Goal: Task Accomplishment & Management: Use online tool/utility

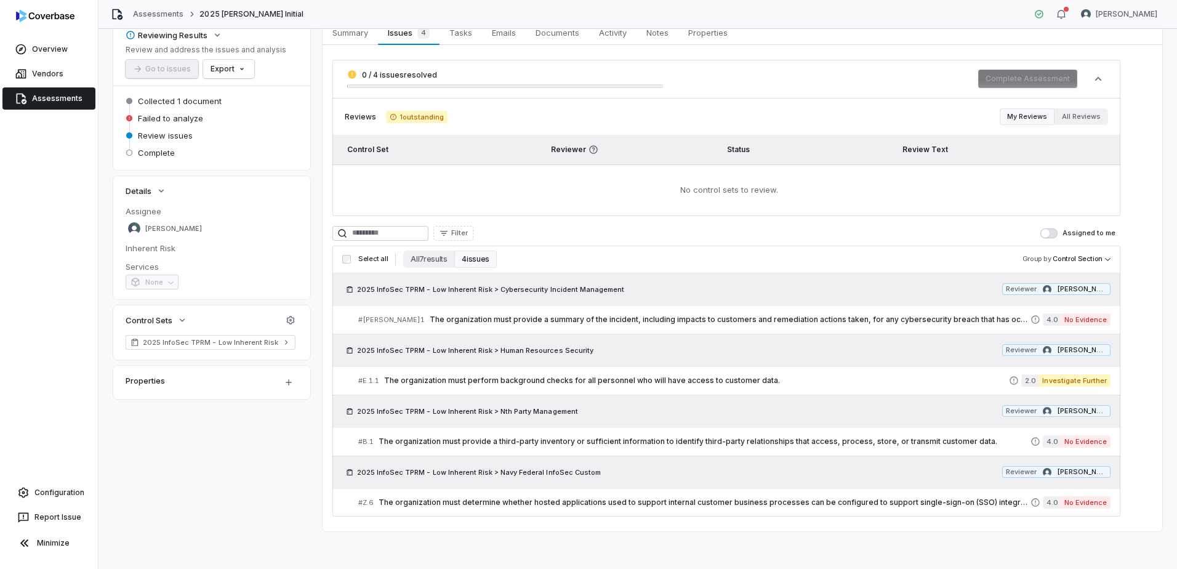
scroll to position [70, 0]
click at [414, 254] on button "All 7 results" at bounding box center [428, 257] width 51 height 17
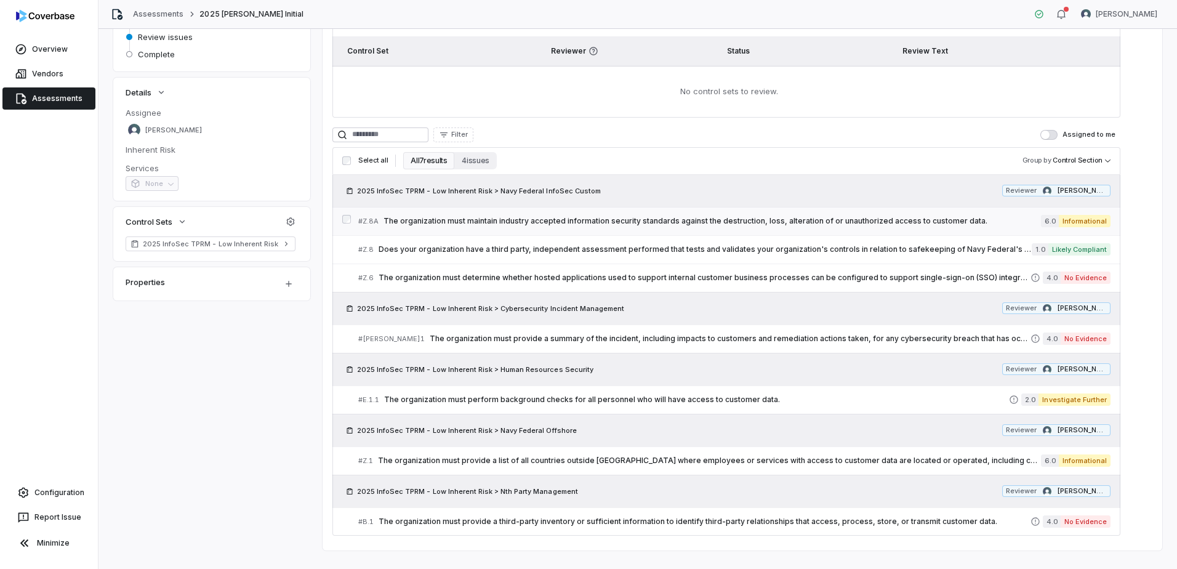
scroll to position [185, 0]
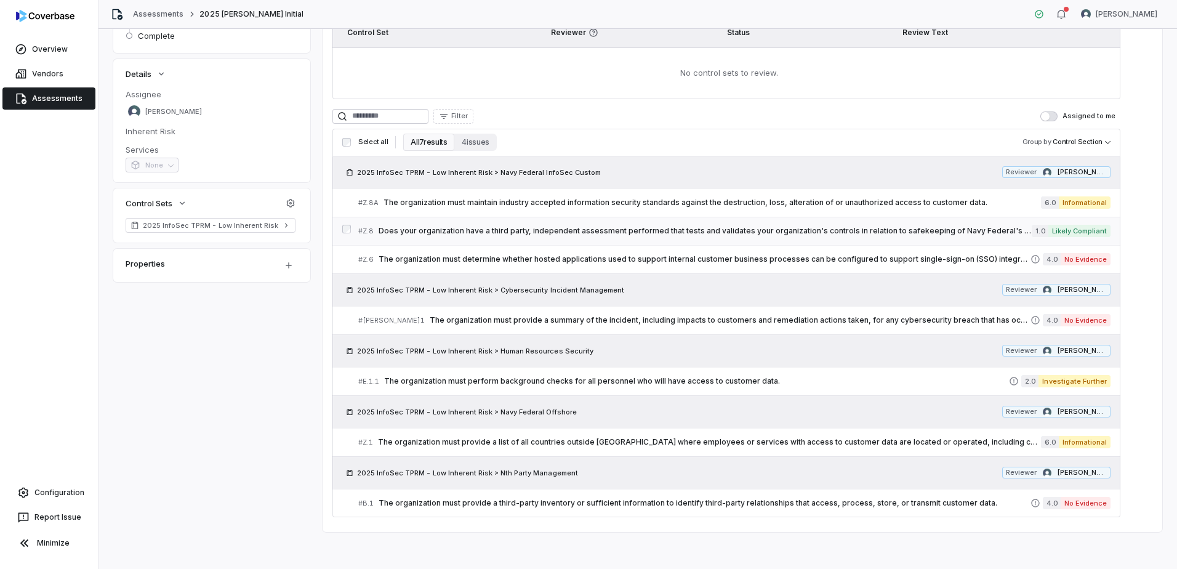
click at [624, 228] on span "Does your organization have a third party, independent assessment performed tha…" at bounding box center [705, 231] width 653 height 10
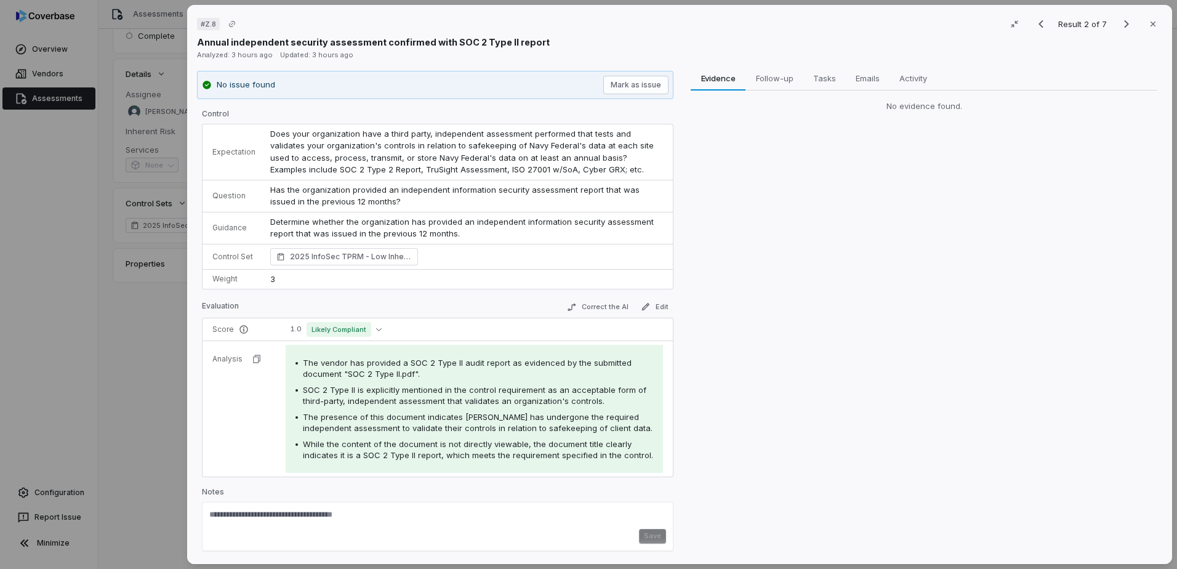
scroll to position [1, 0]
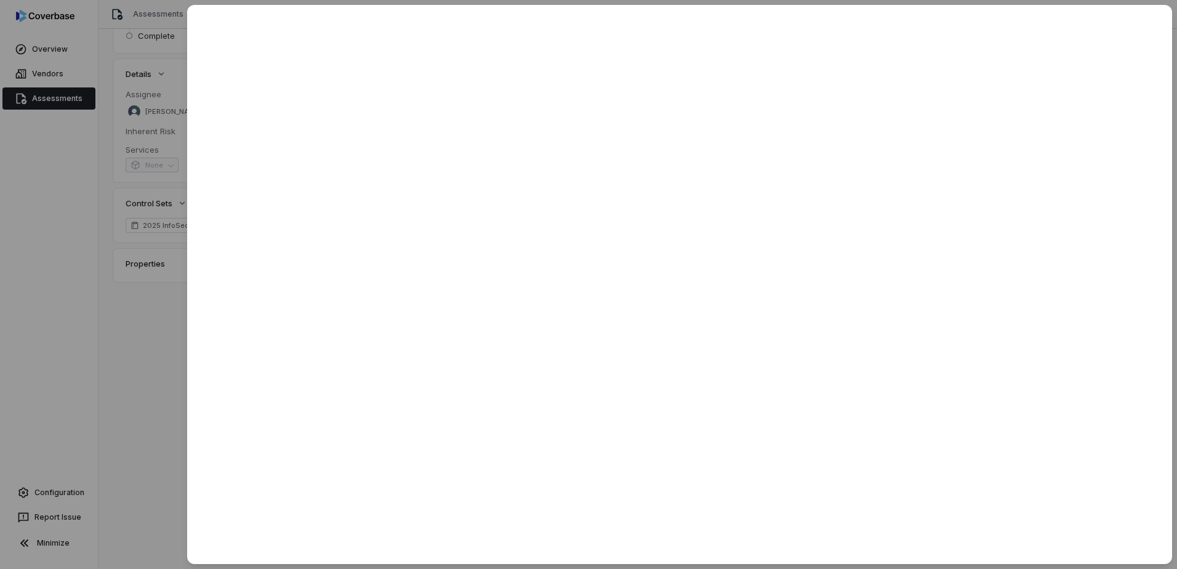
click at [120, 409] on div at bounding box center [588, 284] width 1177 height 569
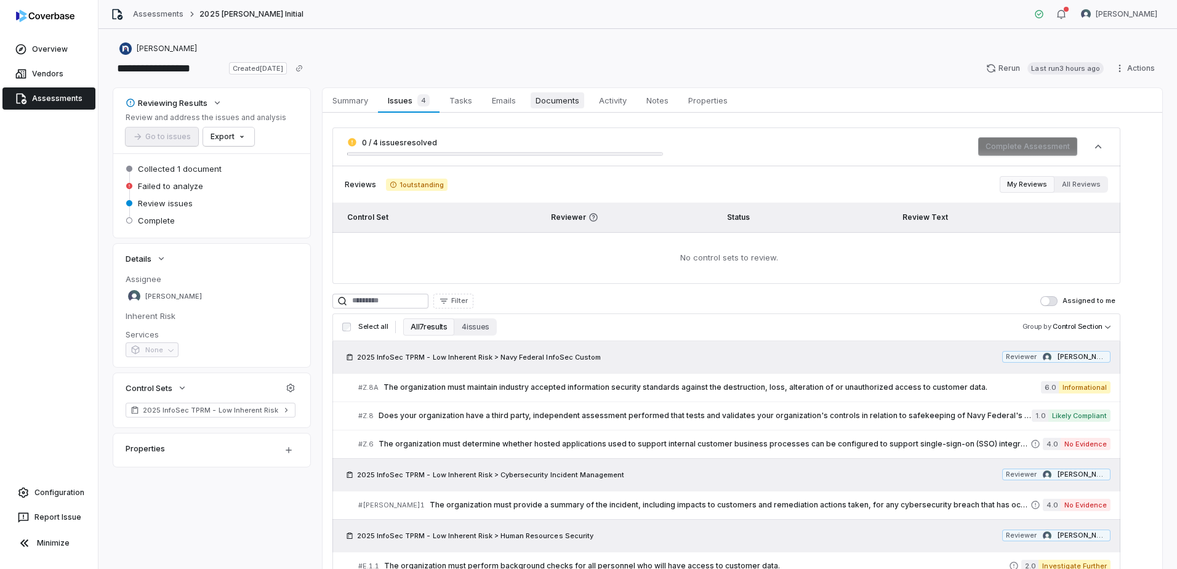
click at [570, 101] on span "Documents" at bounding box center [558, 100] width 54 height 16
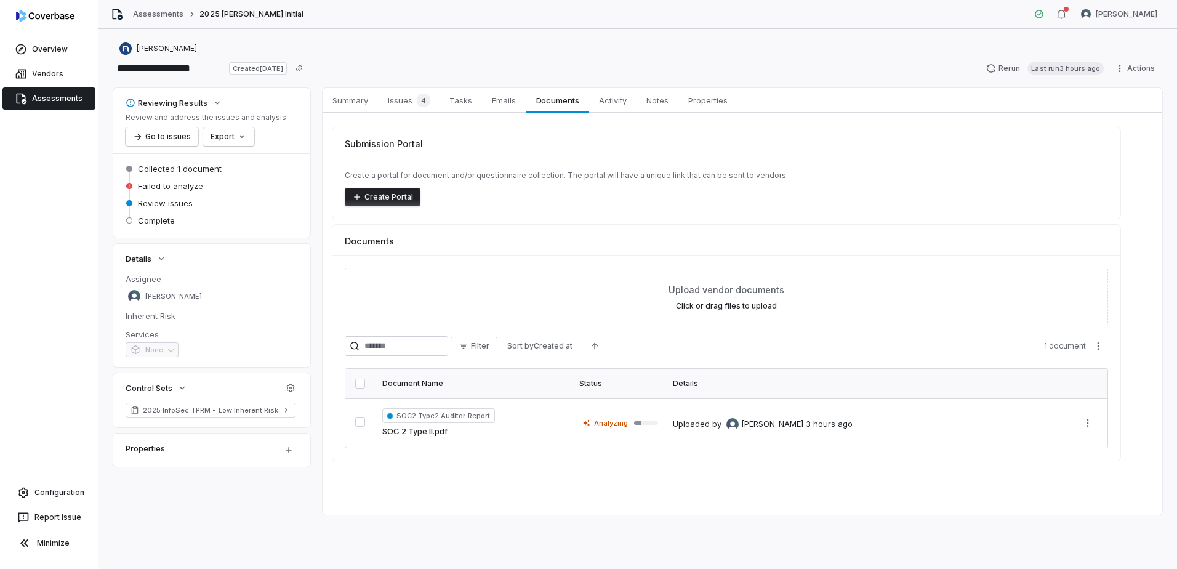
click at [416, 432] on link "SOC 2 Type II.pdf" at bounding box center [414, 432] width 65 height 12
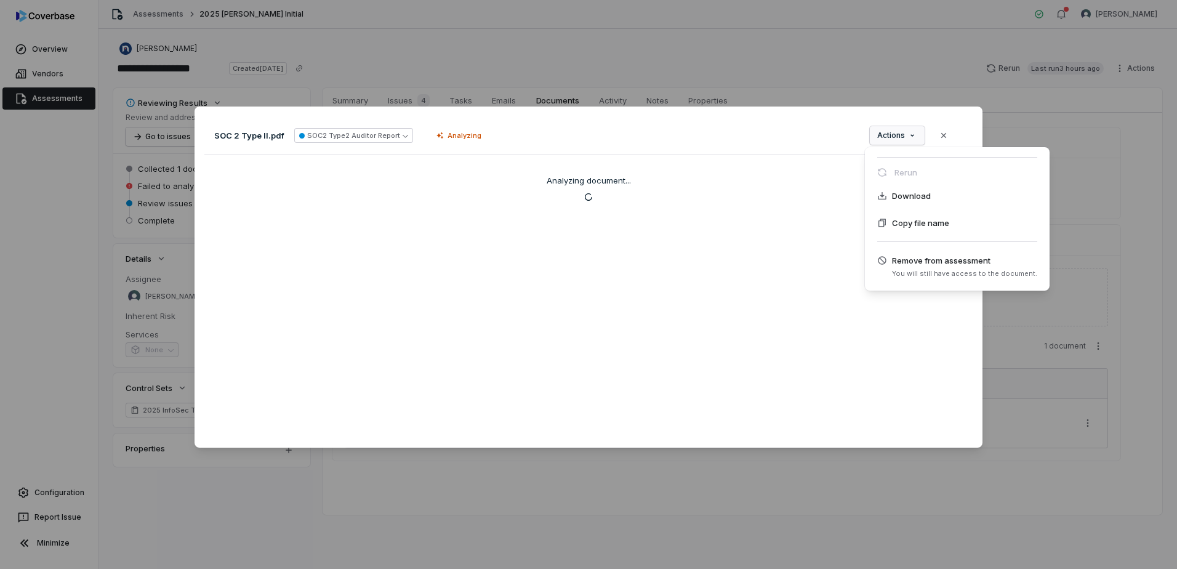
click at [881, 132] on div "Document Preview SOC 2 Type II.pdf SOC2 Type2 Auditor Report Analyzing Actions …" at bounding box center [588, 284] width 1177 height 395
click at [562, 327] on div "Document Preview SOC 2 Type II.pdf SOC2 Type2 Auditor Report Analyzing Actions …" at bounding box center [588, 284] width 1177 height 395
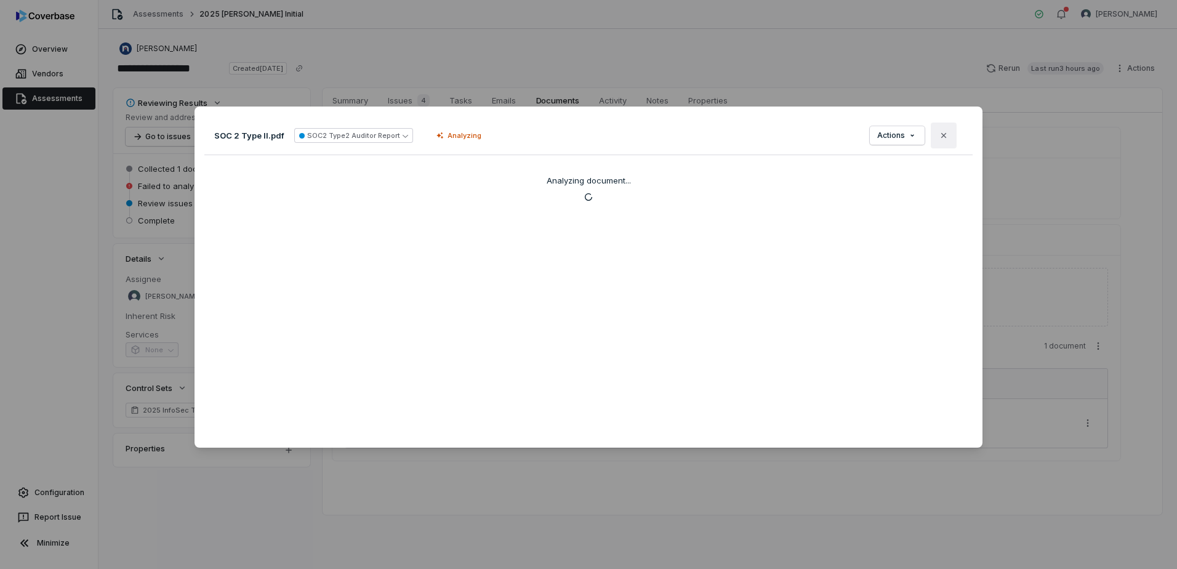
click at [942, 134] on icon "button" at bounding box center [944, 135] width 5 height 5
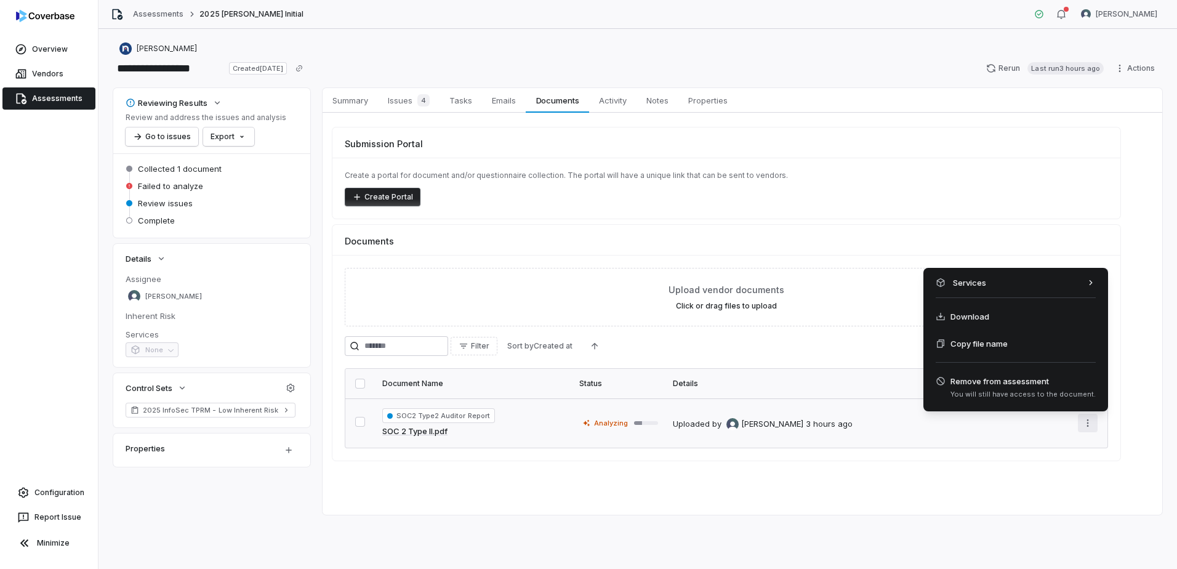
click at [1088, 424] on html "**********" at bounding box center [588, 284] width 1177 height 569
click at [560, 513] on html "**********" at bounding box center [588, 284] width 1177 height 569
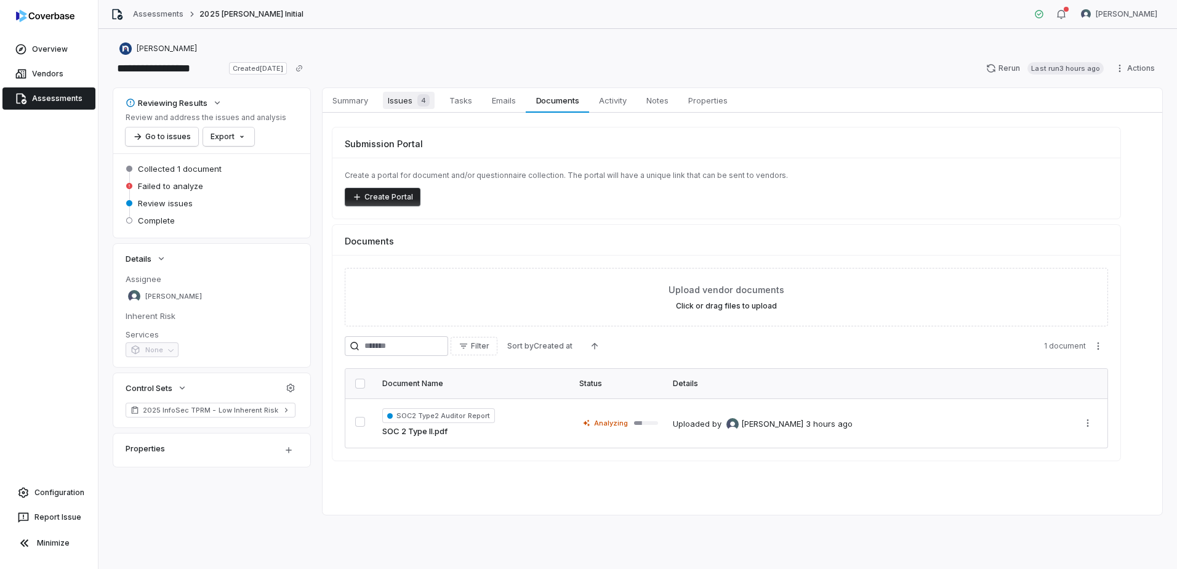
click at [403, 102] on span "Issues 4" at bounding box center [409, 100] width 52 height 17
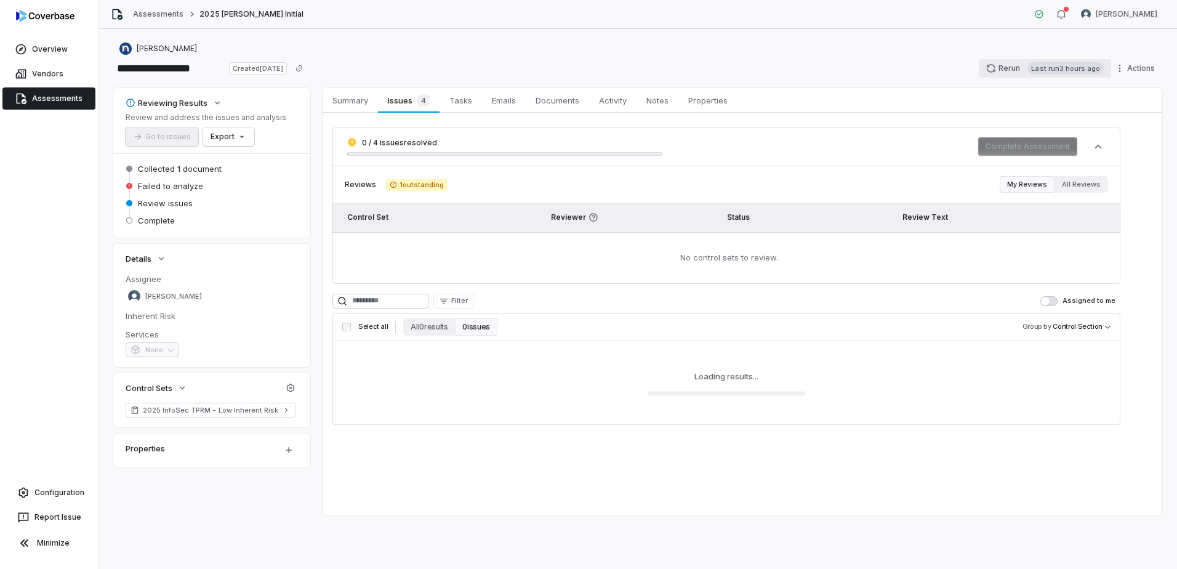
click at [996, 73] on button "Rerun Last run 3 hours ago" at bounding box center [1045, 68] width 132 height 18
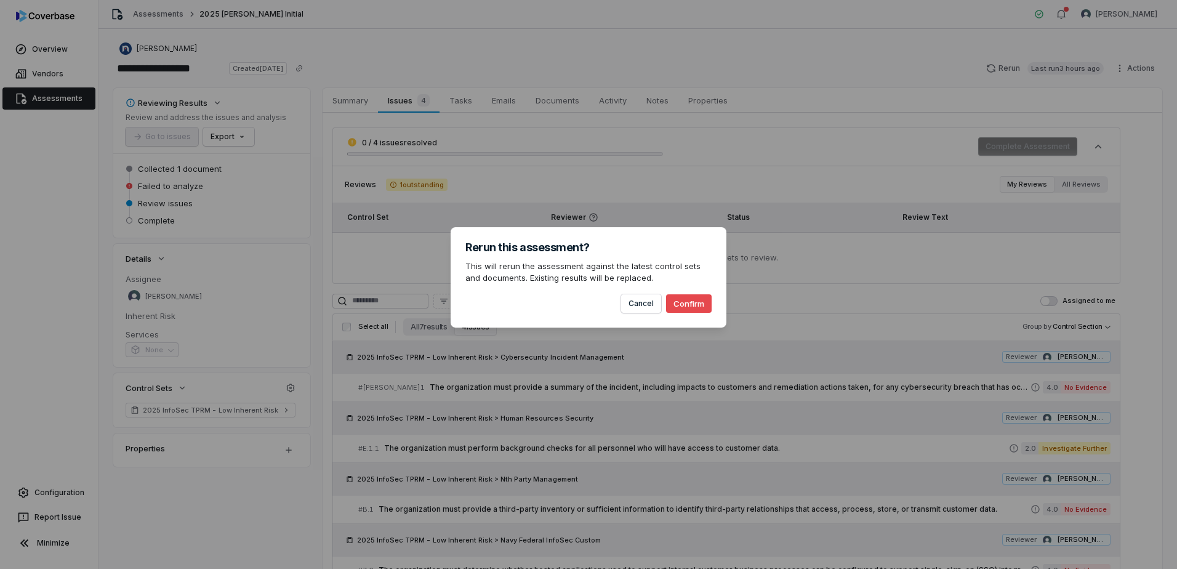
click at [703, 299] on button "Confirm" at bounding box center [689, 303] width 46 height 18
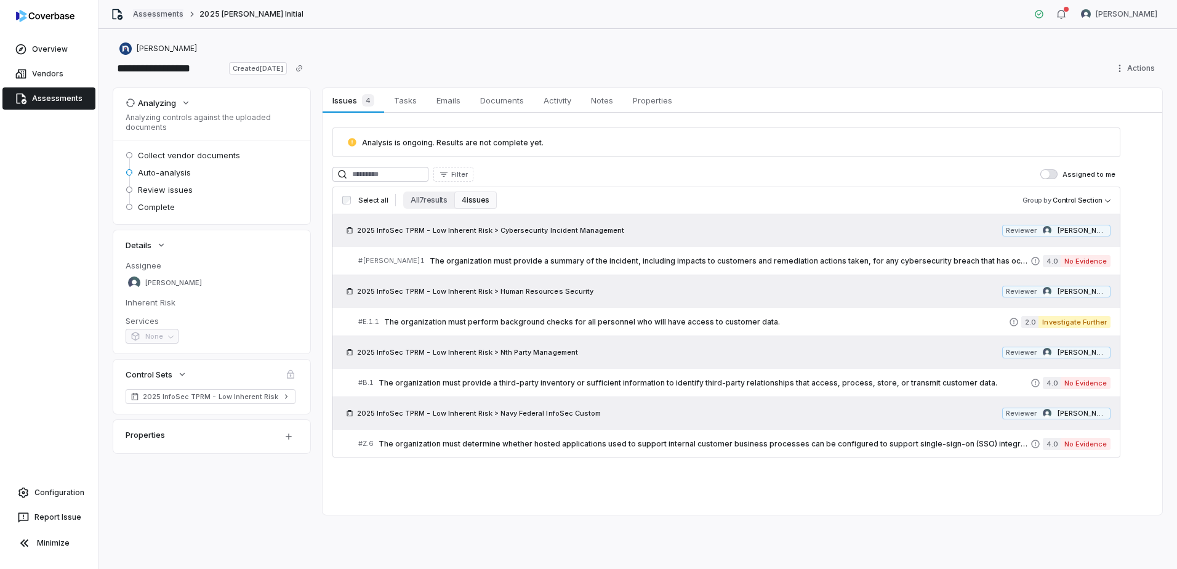
click at [171, 15] on link "Assessments" at bounding box center [158, 14] width 50 height 10
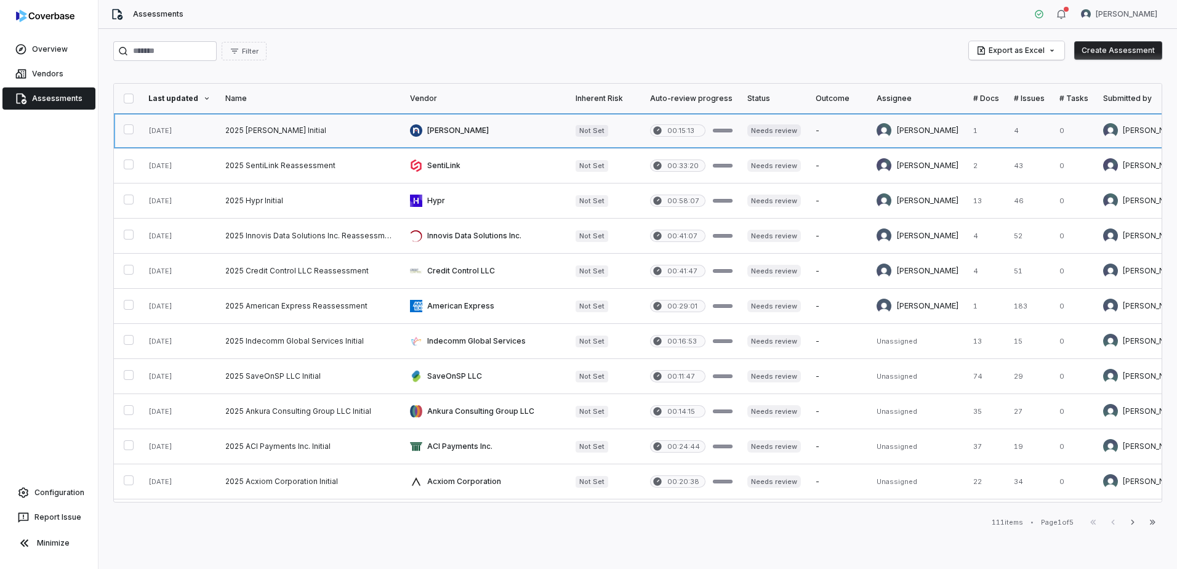
click at [342, 126] on link at bounding box center [310, 130] width 185 height 34
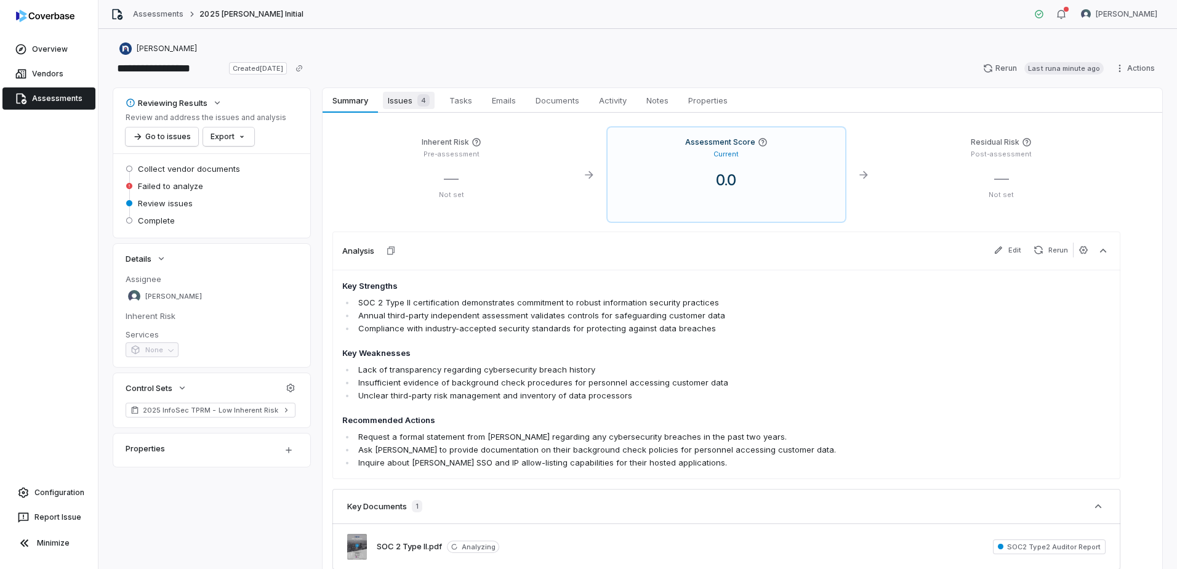
click at [403, 97] on span "Issues 4" at bounding box center [409, 100] width 52 height 17
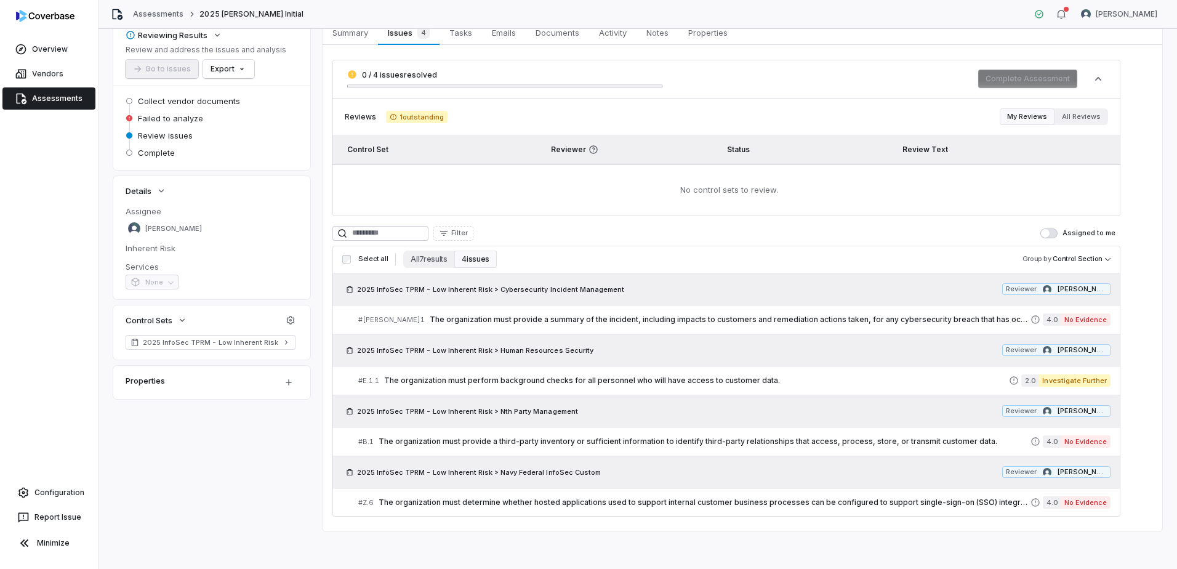
scroll to position [70, 0]
